Goal: Navigation & Orientation: Find specific page/section

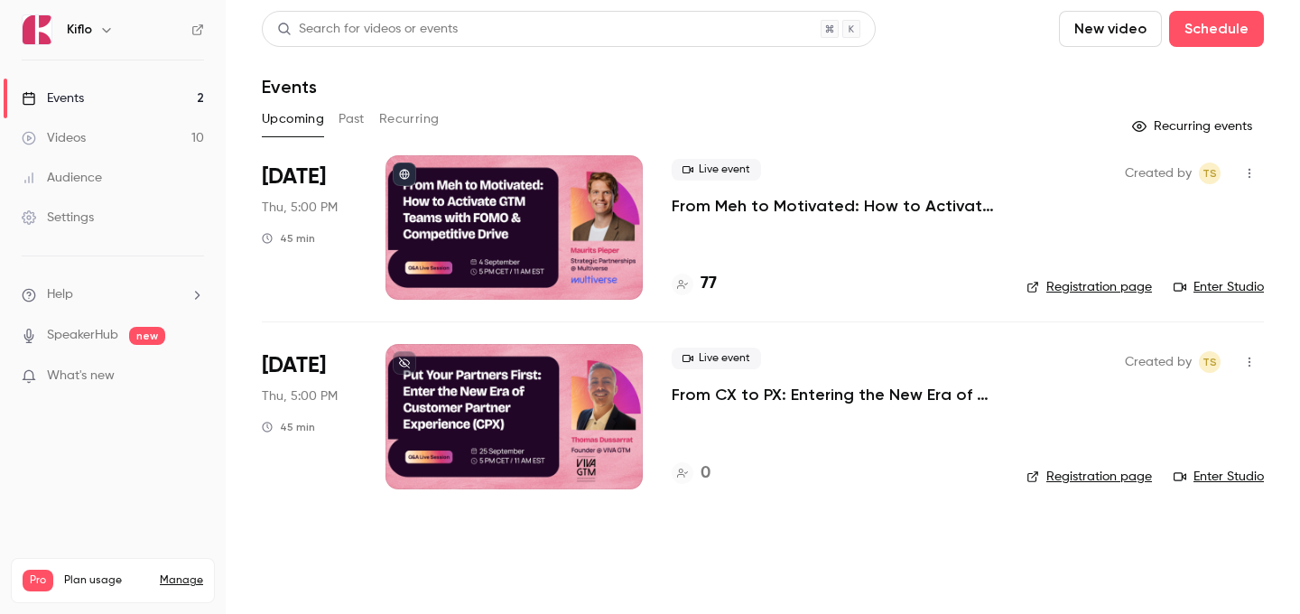
click at [162, 97] on link "Events 2" at bounding box center [113, 99] width 226 height 40
click at [422, 223] on div at bounding box center [513, 227] width 257 height 144
click at [1124, 290] on link "Registration page" at bounding box center [1088, 287] width 125 height 18
click at [1242, 283] on link "Enter Studio" at bounding box center [1218, 287] width 90 height 18
